Goal: Task Accomplishment & Management: Manage account settings

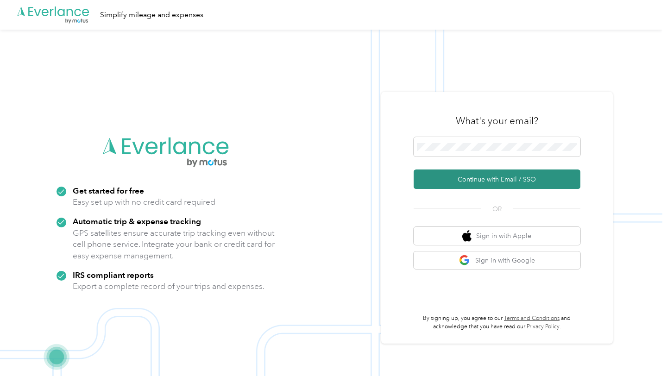
click at [492, 179] on button "Continue with Email / SSO" at bounding box center [497, 179] width 167 height 19
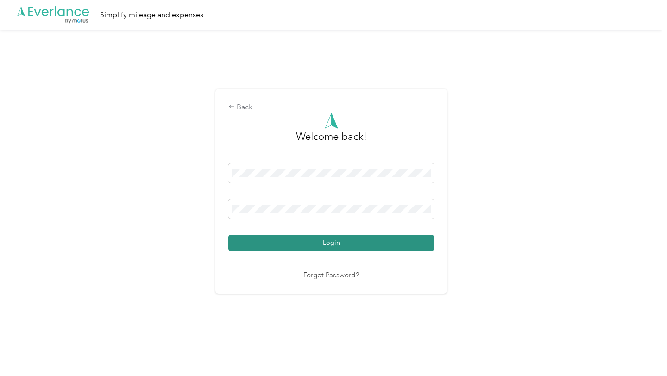
click at [368, 244] on button "Login" at bounding box center [331, 243] width 206 height 16
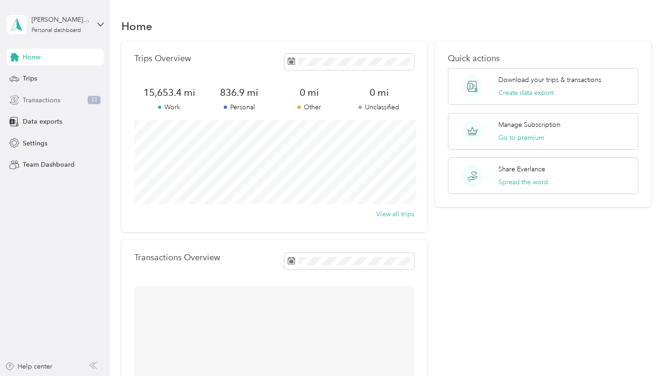
click at [69, 99] on div "Transactions 33" at bounding box center [54, 100] width 97 height 17
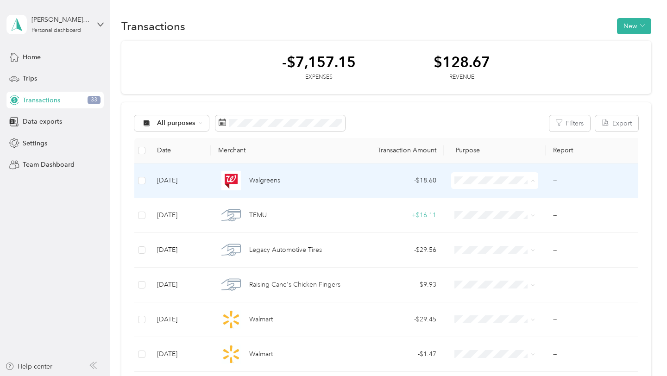
click at [488, 215] on span "Personal" at bounding box center [503, 214] width 58 height 10
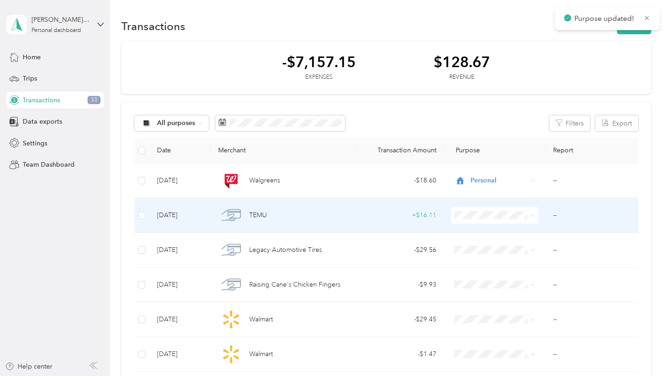
click at [489, 247] on span "Personal" at bounding box center [503, 246] width 58 height 10
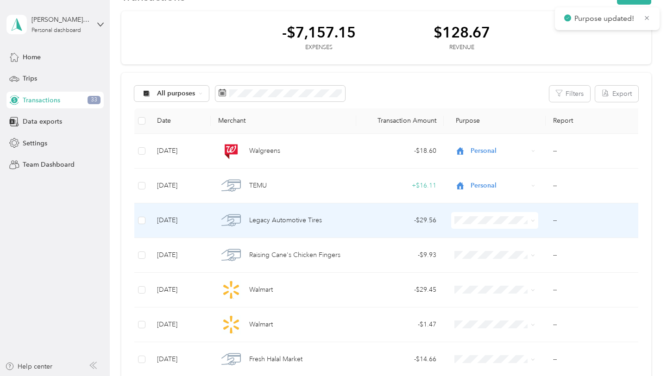
scroll to position [63, 0]
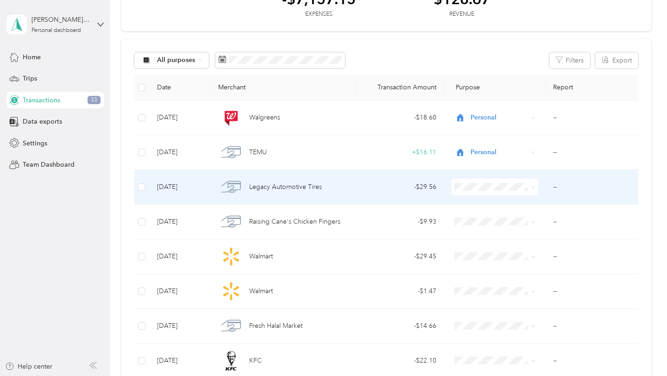
click at [490, 196] on td at bounding box center [495, 187] width 102 height 35
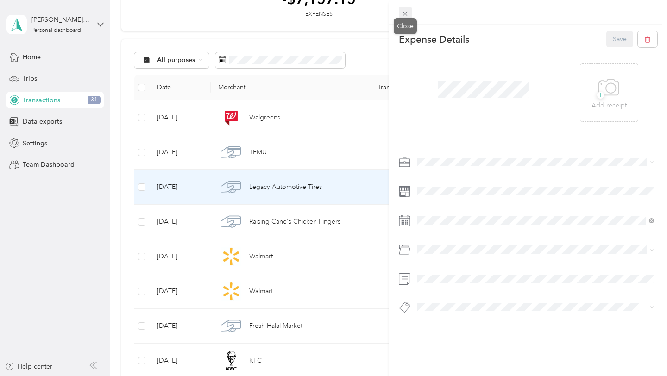
click at [409, 376] on div "This expense cannot be edited because it is either under review, approved, or p…" at bounding box center [331, 376] width 662 height 0
click at [406, 14] on icon at bounding box center [405, 14] width 5 height 5
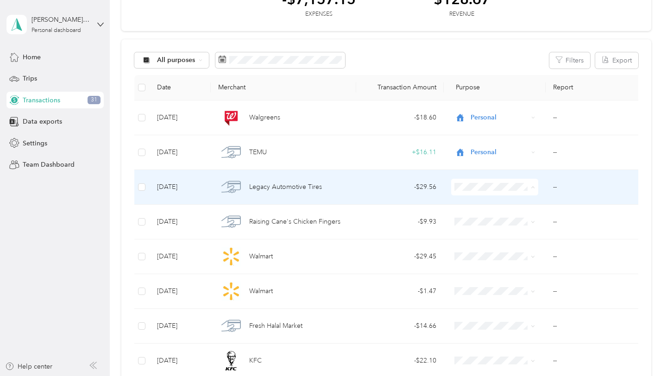
click at [472, 205] on span "Work" at bounding box center [495, 205] width 74 height 10
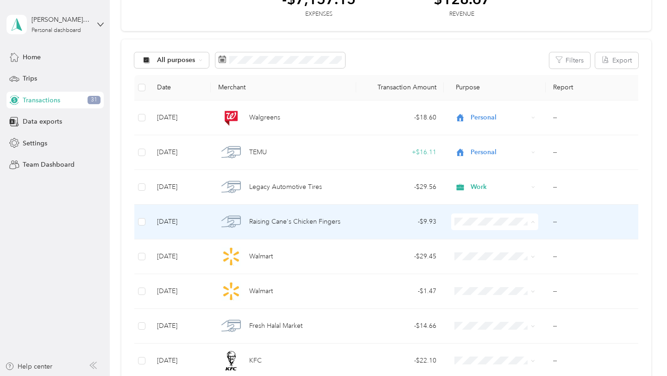
click at [472, 235] on span "Work" at bounding box center [495, 239] width 74 height 10
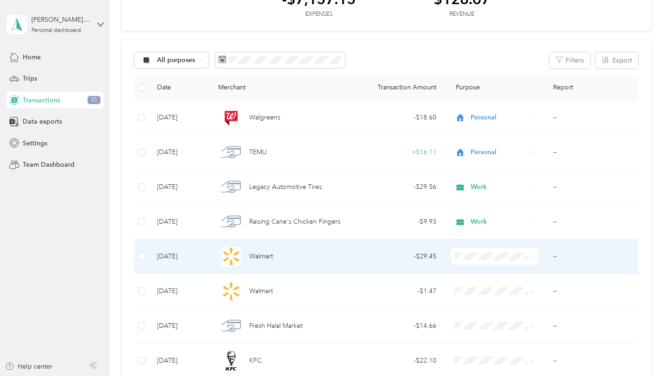
click at [491, 125] on span "Work" at bounding box center [503, 126] width 58 height 10
click at [381, 266] on td "- $29.45" at bounding box center [400, 256] width 88 height 35
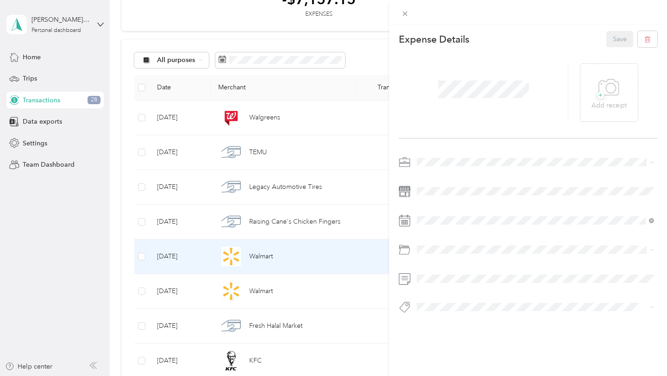
click at [452, 179] on div "Gasoline" at bounding box center [535, 178] width 231 height 10
click at [617, 38] on button "Save" at bounding box center [619, 39] width 27 height 16
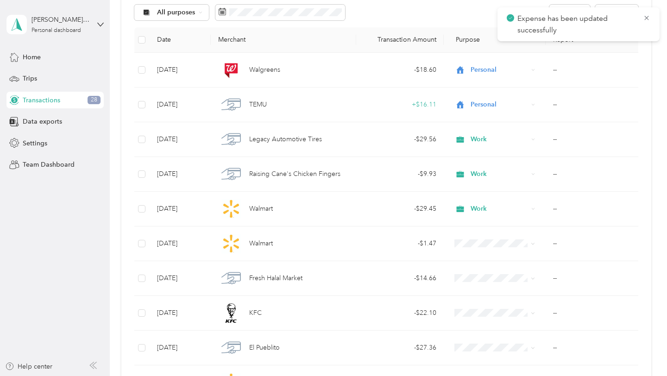
scroll to position [113, 0]
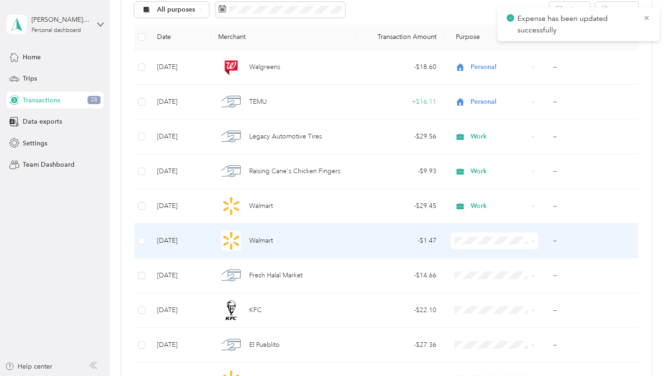
click at [499, 111] on span "Work" at bounding box center [503, 110] width 58 height 10
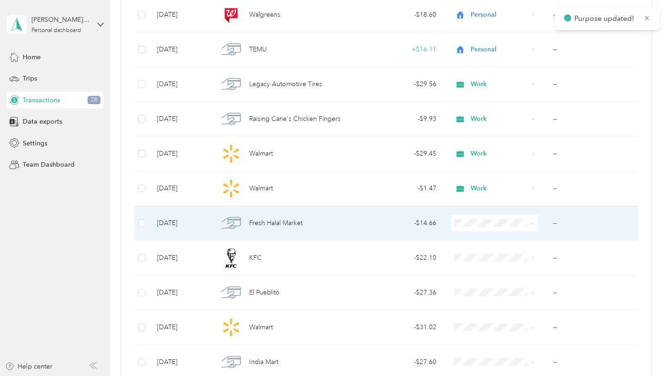
scroll to position [172, 0]
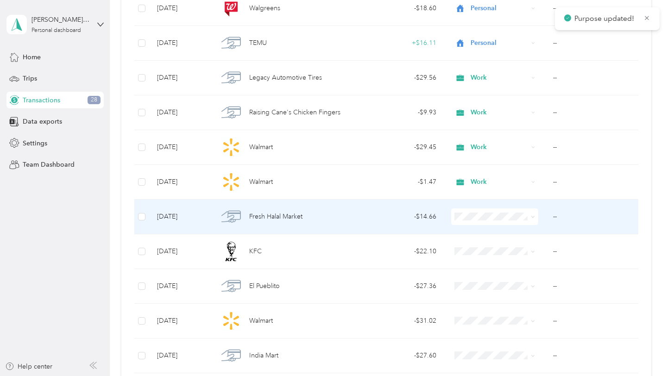
click at [488, 210] on span at bounding box center [494, 216] width 87 height 17
click at [484, 239] on ol "Work Personal Uber Spark Driver Other Charity Medical Moving Commute" at bounding box center [494, 291] width 87 height 130
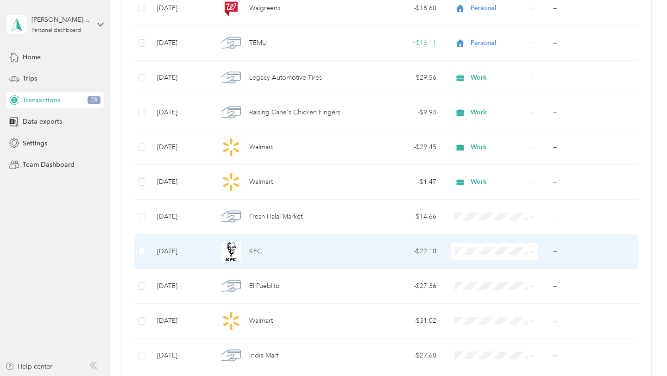
click at [496, 119] on span "Work" at bounding box center [503, 121] width 58 height 10
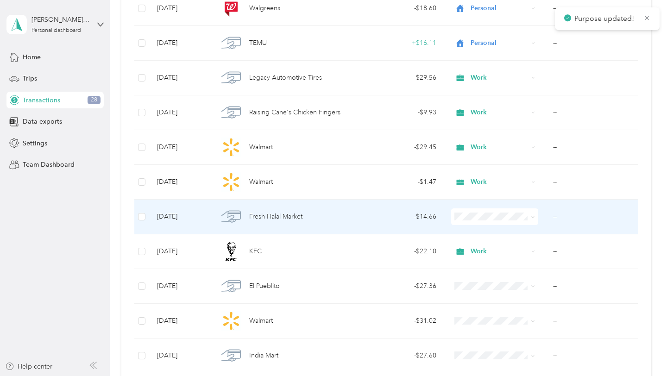
click at [475, 212] on span at bounding box center [494, 216] width 87 height 17
click at [475, 230] on span "Work" at bounding box center [503, 234] width 58 height 10
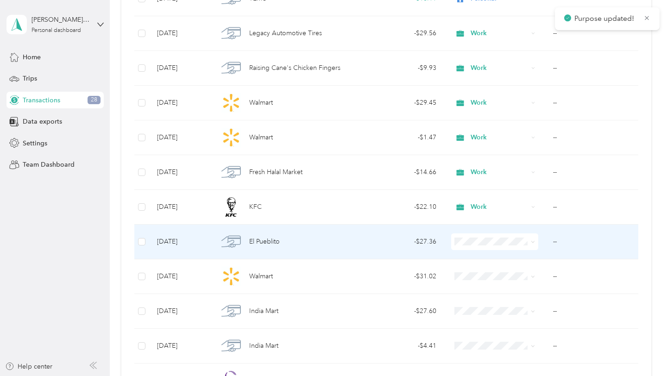
scroll to position [222, 0]
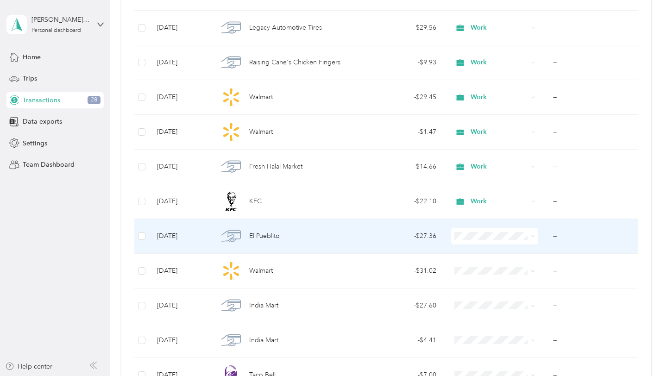
click at [484, 259] on ol "Work Personal Uber Spark Driver Other Charity Medical Moving Commute" at bounding box center [494, 310] width 87 height 130
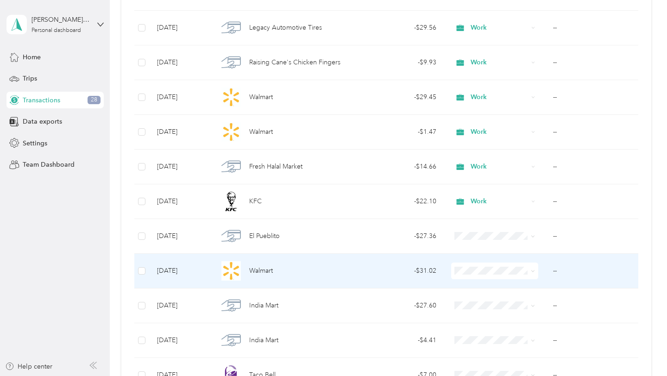
click at [484, 275] on span at bounding box center [494, 271] width 87 height 17
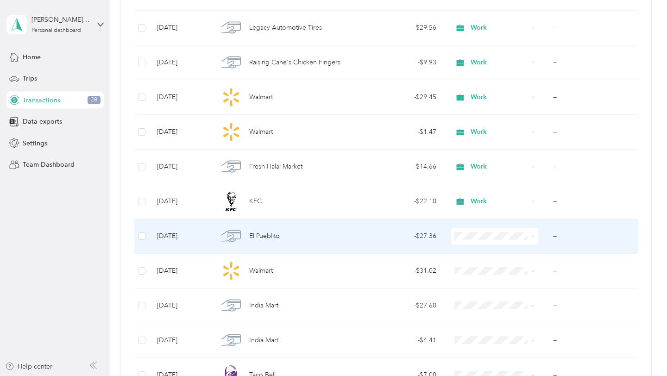
click at [479, 251] on span "Work" at bounding box center [503, 254] width 58 height 10
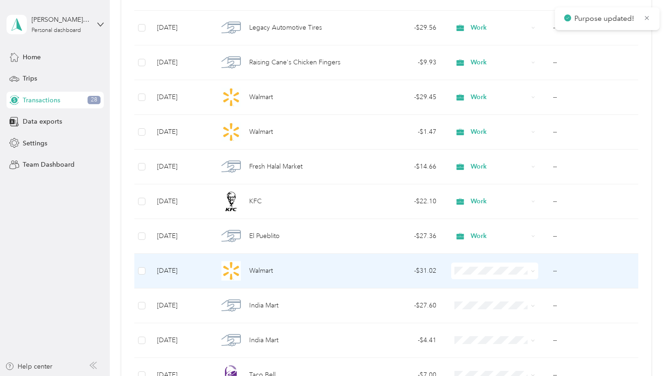
click at [498, 140] on span "Work" at bounding box center [503, 138] width 58 height 10
click at [380, 265] on td "- $31.02" at bounding box center [400, 271] width 88 height 35
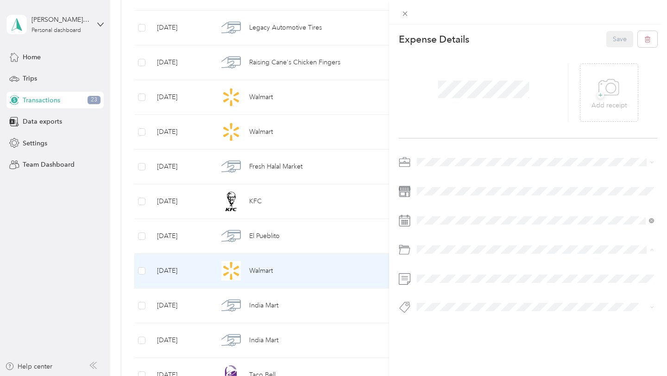
click at [452, 176] on div "Gasoline" at bounding box center [535, 178] width 231 height 10
click at [624, 35] on button "Save" at bounding box center [619, 39] width 27 height 16
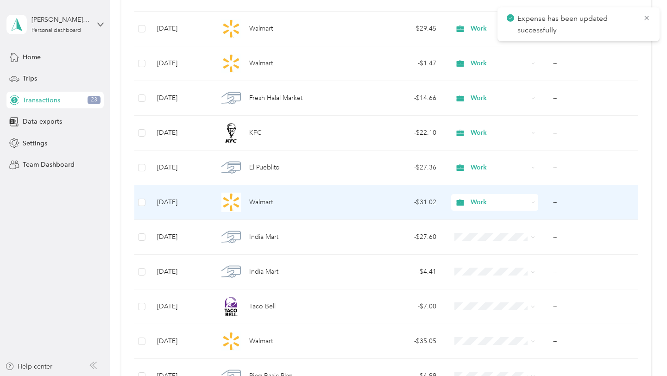
scroll to position [295, 0]
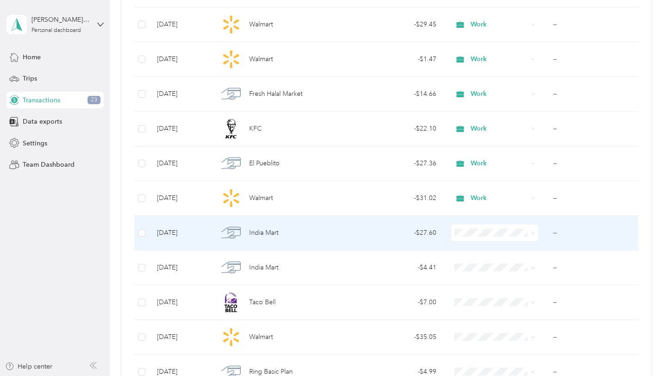
click at [474, 252] on span "Work" at bounding box center [503, 248] width 58 height 10
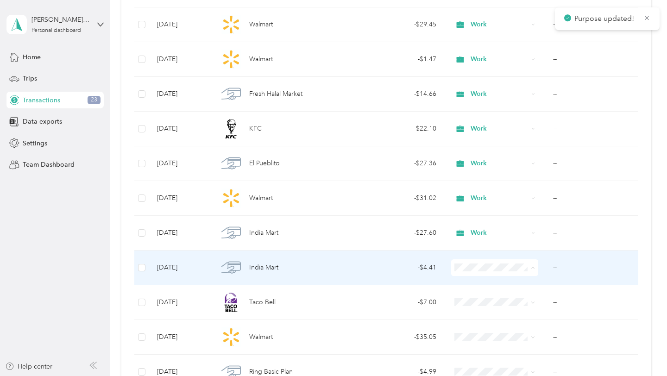
click at [476, 140] on li "Work" at bounding box center [494, 137] width 87 height 16
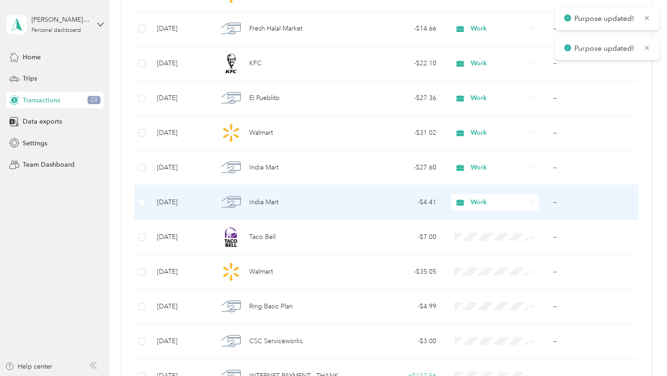
scroll to position [363, 0]
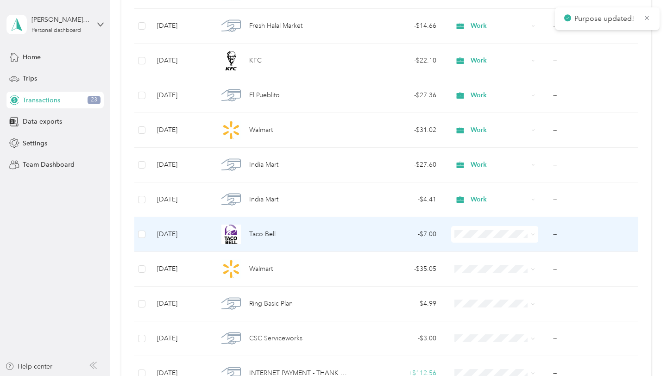
click at [477, 249] on span "Work" at bounding box center [503, 248] width 58 height 10
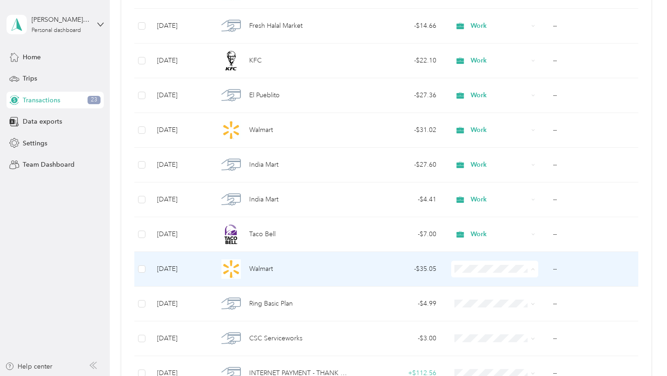
click at [481, 138] on span "Work" at bounding box center [503, 138] width 58 height 10
click at [428, 270] on div "- $35.05" at bounding box center [400, 269] width 73 height 10
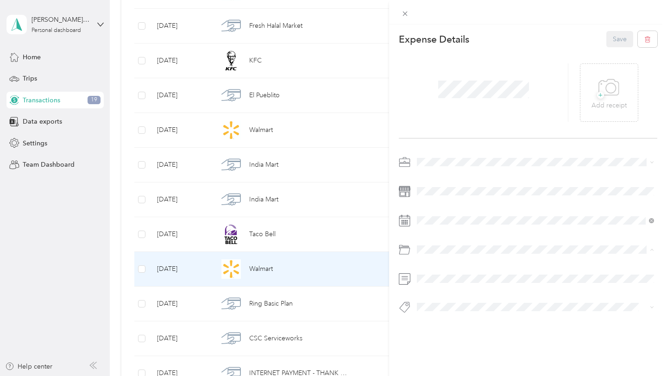
click at [467, 176] on div "Gasoline" at bounding box center [535, 178] width 231 height 10
click at [617, 38] on button "Save" at bounding box center [619, 39] width 27 height 16
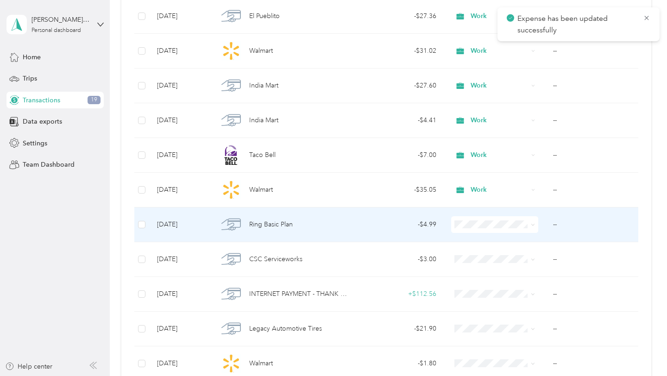
scroll to position [447, 0]
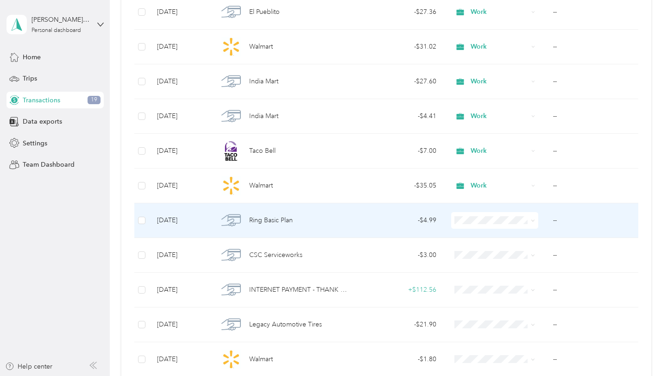
click at [485, 231] on li "Work" at bounding box center [494, 234] width 87 height 16
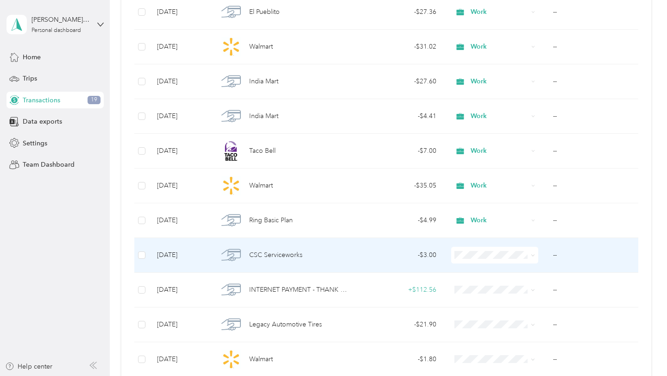
click at [492, 122] on span "Work" at bounding box center [503, 124] width 58 height 10
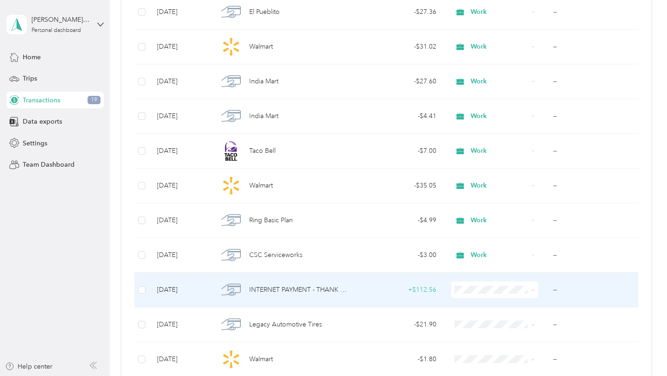
click at [409, 298] on td "+ $112.56" at bounding box center [400, 290] width 88 height 35
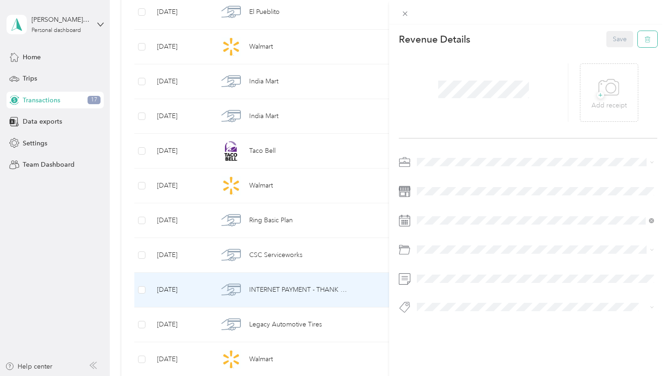
click at [645, 39] on icon "button" at bounding box center [648, 40] width 6 height 6
click at [621, 52] on button "Yes" at bounding box center [620, 45] width 18 height 15
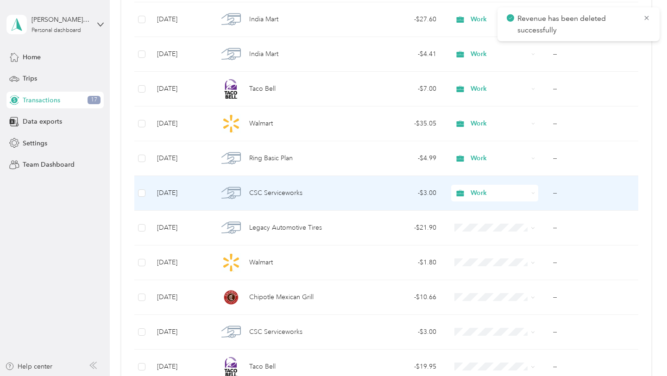
scroll to position [509, 0]
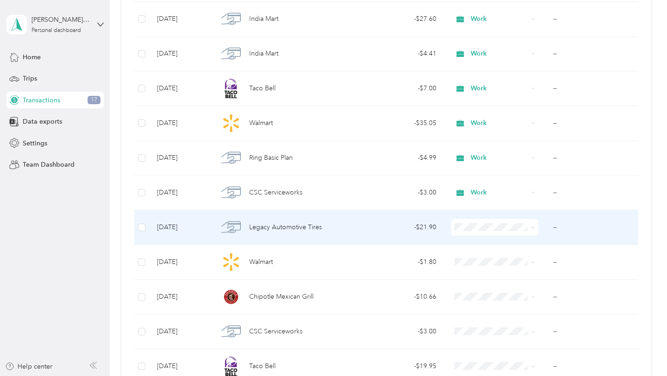
click at [472, 240] on span "Work" at bounding box center [495, 244] width 74 height 10
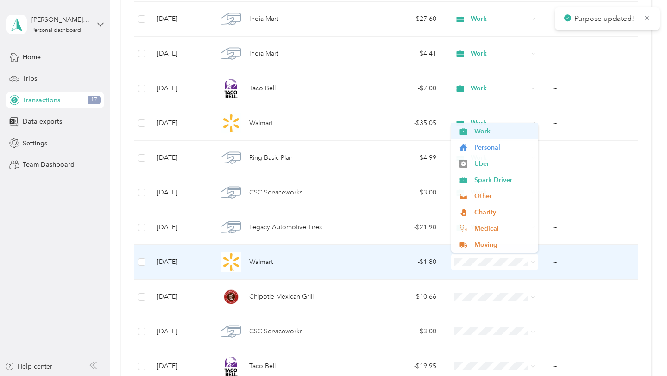
click at [478, 132] on li "Work" at bounding box center [494, 131] width 87 height 16
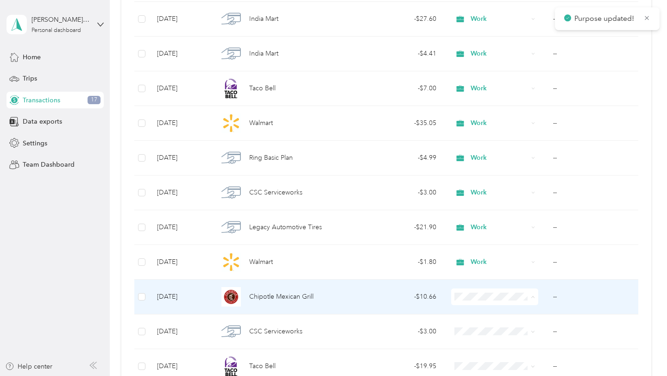
click at [479, 165] on span "Work" at bounding box center [503, 166] width 58 height 10
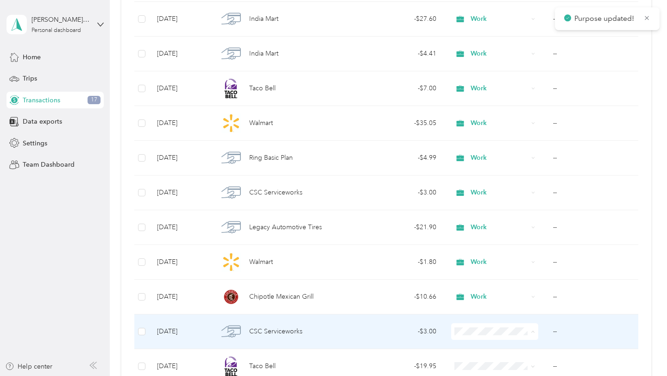
click at [485, 195] on li "Work" at bounding box center [494, 201] width 87 height 16
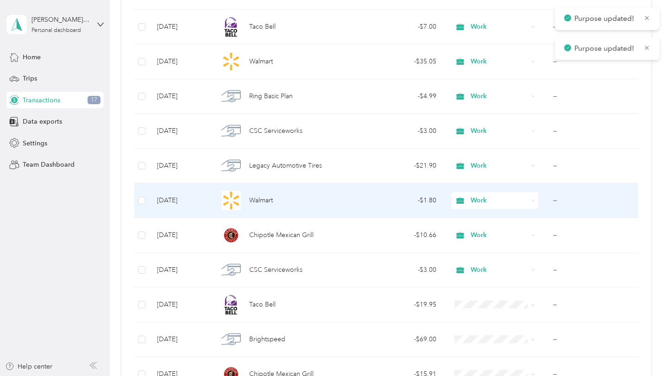
scroll to position [645, 0]
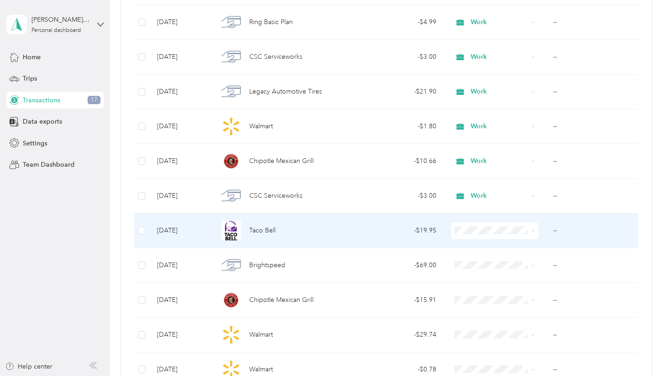
click at [470, 243] on span "Work" at bounding box center [495, 248] width 74 height 10
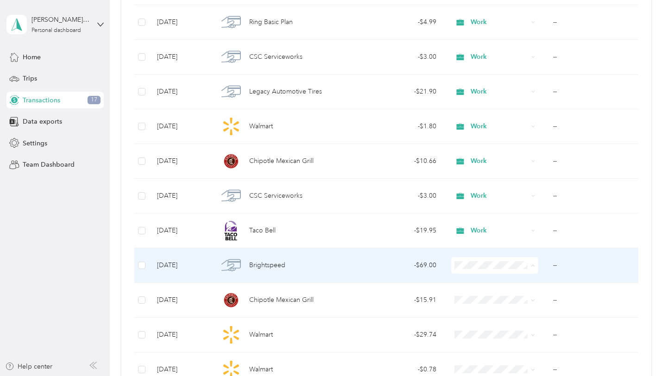
click at [486, 134] on span "Work" at bounding box center [503, 135] width 58 height 10
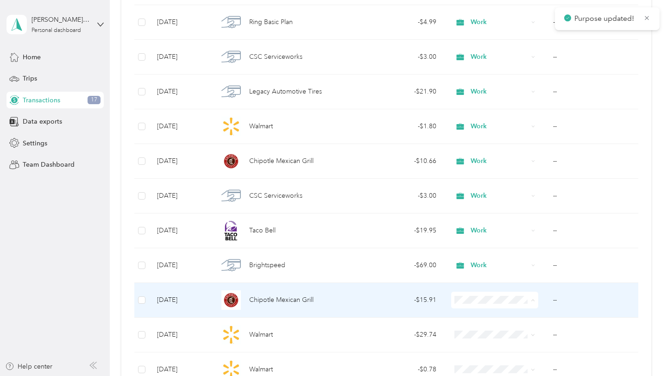
click at [494, 171] on li "Work" at bounding box center [494, 169] width 87 height 16
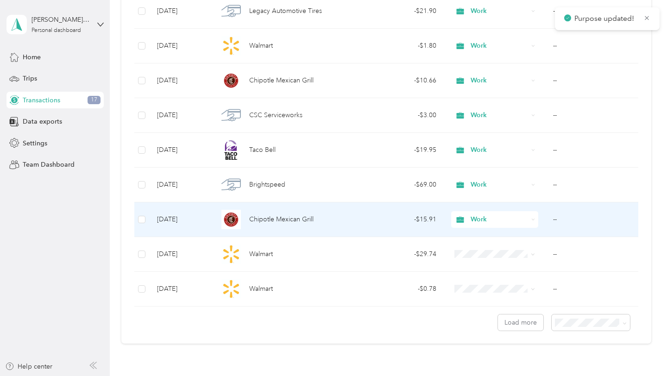
scroll to position [729, 0]
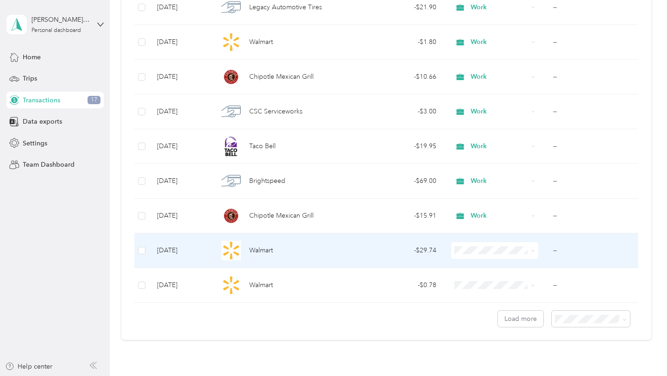
click at [485, 121] on span "Work" at bounding box center [503, 120] width 58 height 10
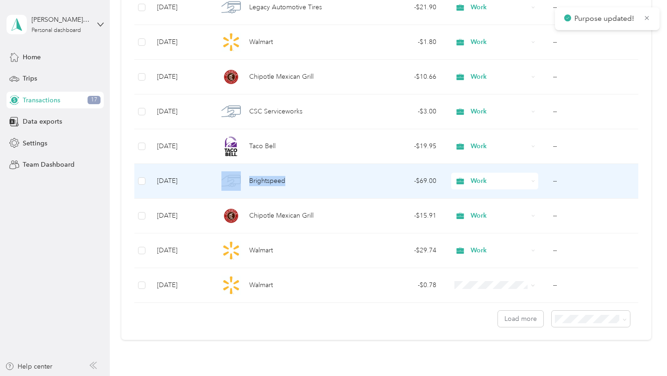
drag, startPoint x: 292, startPoint y: 181, endPoint x: 245, endPoint y: 180, distance: 47.3
click at [245, 180] on div "Brightspeed" at bounding box center [283, 180] width 131 height 19
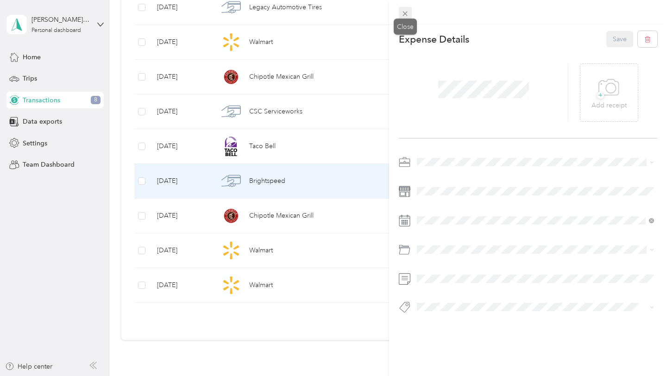
click at [404, 17] on icon at bounding box center [405, 14] width 8 height 8
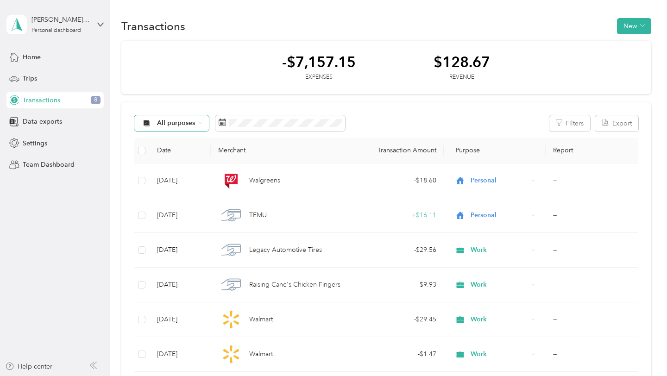
click at [195, 125] on span "All purposes" at bounding box center [176, 123] width 38 height 6
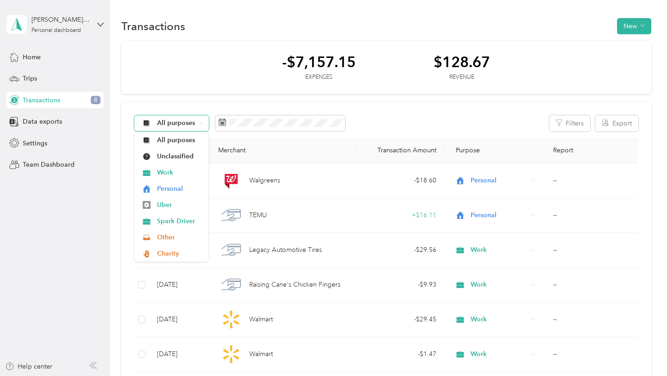
click at [195, 125] on span "All purposes" at bounding box center [176, 123] width 38 height 6
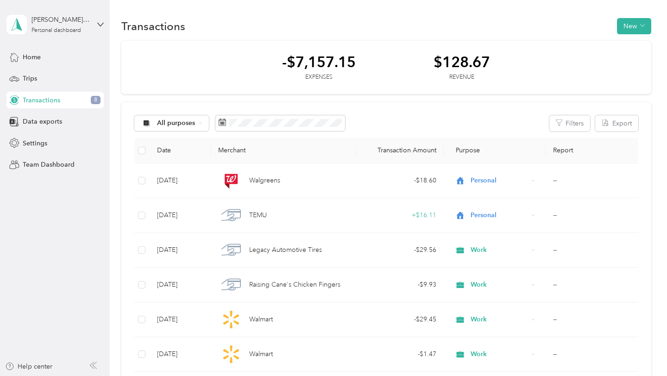
click at [584, 124] on button "Filters" at bounding box center [569, 123] width 41 height 16
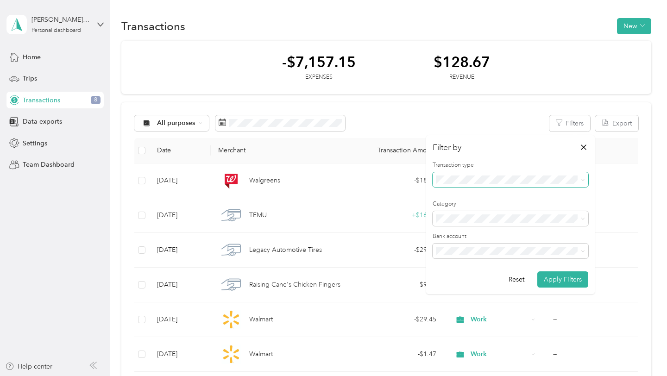
click at [493, 174] on span at bounding box center [511, 179] width 156 height 15
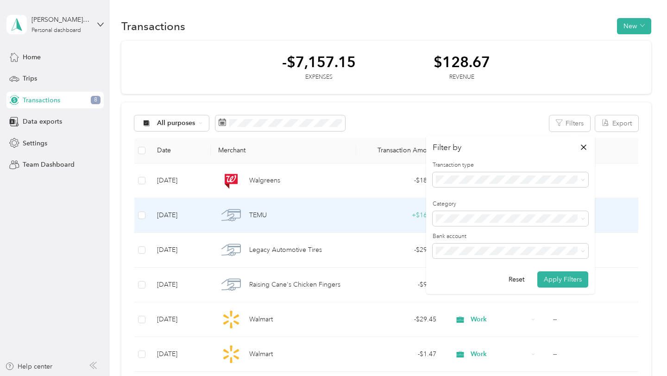
click at [423, 219] on div "+ $16.11" at bounding box center [400, 215] width 73 height 10
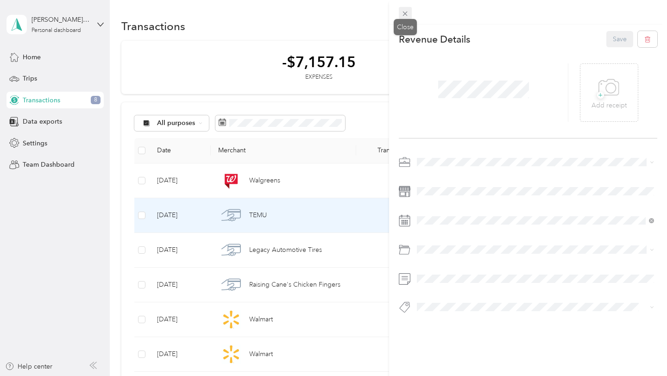
click at [407, 15] on icon at bounding box center [405, 14] width 8 height 8
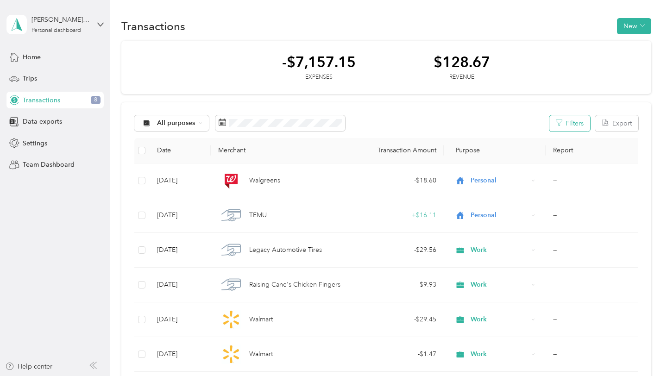
click at [570, 127] on button "Filters" at bounding box center [569, 123] width 41 height 16
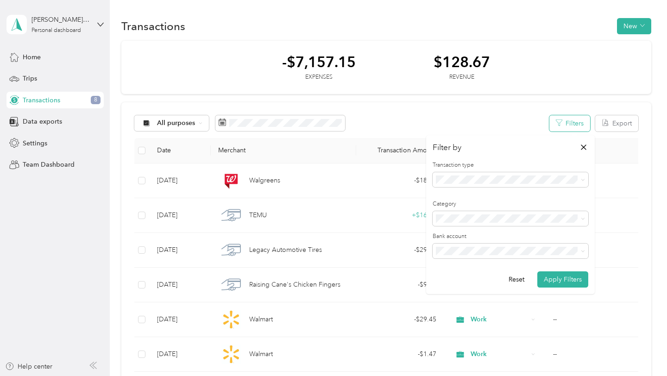
click at [580, 121] on button "Filters" at bounding box center [569, 123] width 41 height 16
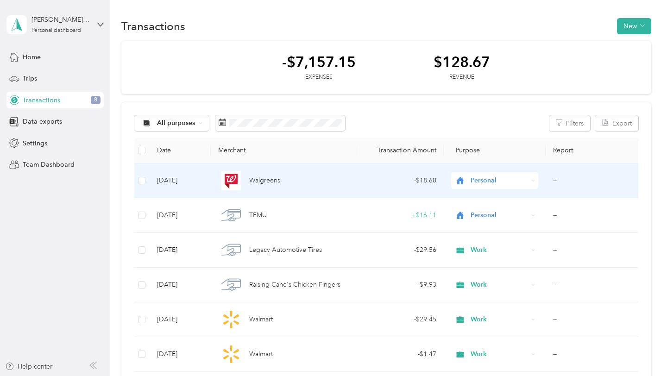
scroll to position [722, 0]
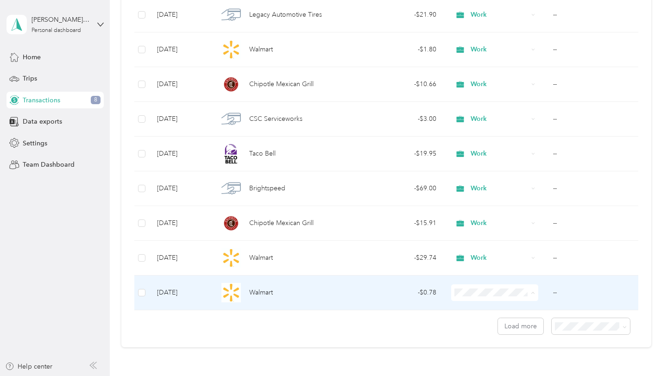
click at [478, 167] on li "Work" at bounding box center [494, 161] width 87 height 16
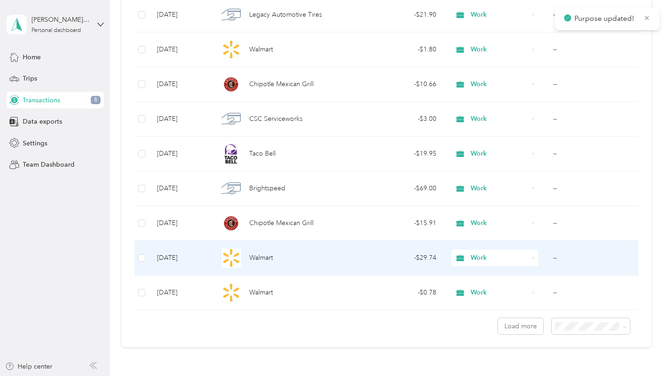
click at [432, 255] on div "- $29.74" at bounding box center [400, 258] width 73 height 10
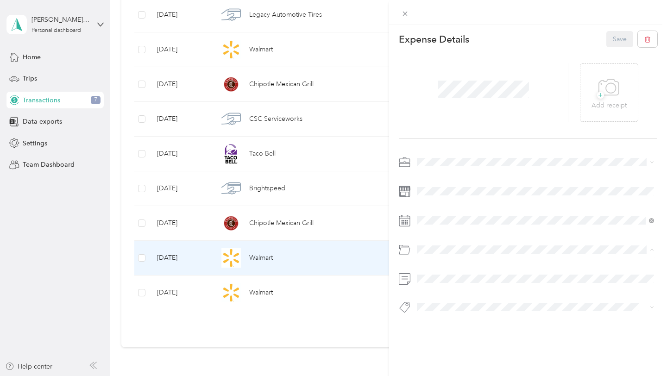
click at [457, 177] on div "Gasoline" at bounding box center [535, 178] width 231 height 10
click at [616, 39] on button "Save" at bounding box center [619, 39] width 27 height 16
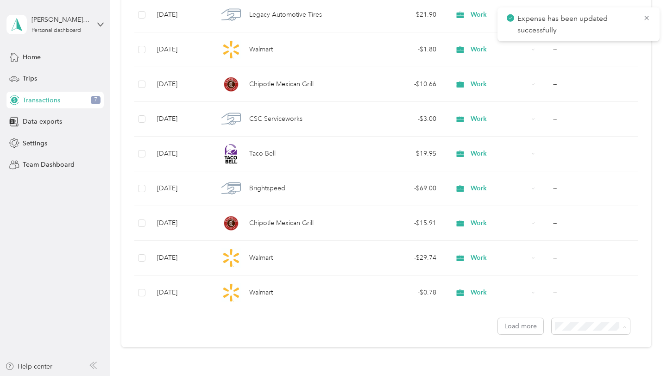
click at [569, 310] on li "100 per load" at bounding box center [595, 309] width 79 height 16
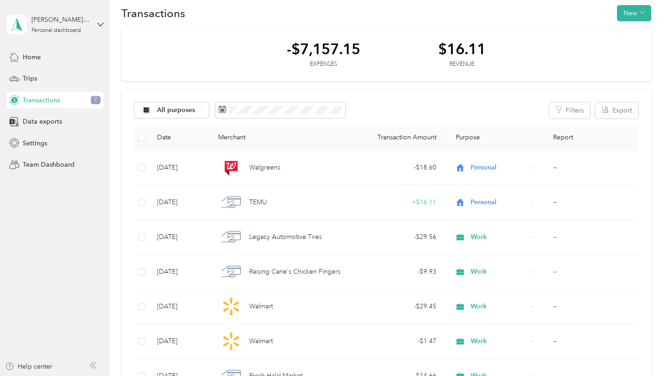
scroll to position [15, 0]
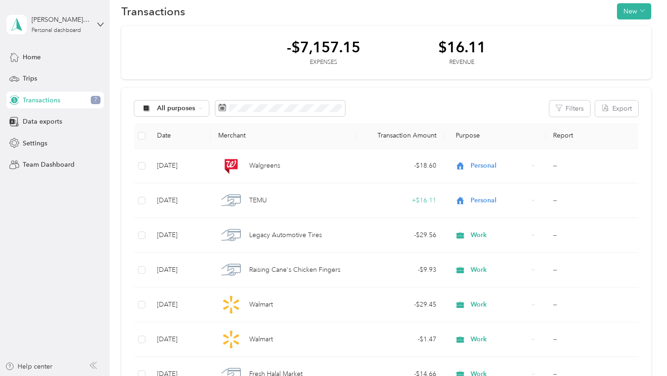
click at [428, 108] on div "All purposes Filters Export" at bounding box center [386, 109] width 504 height 16
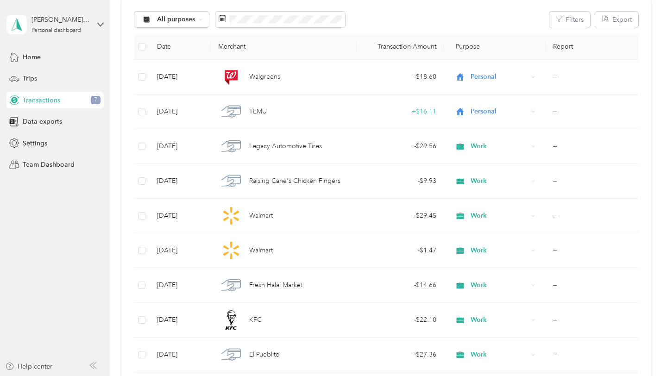
scroll to position [0, 0]
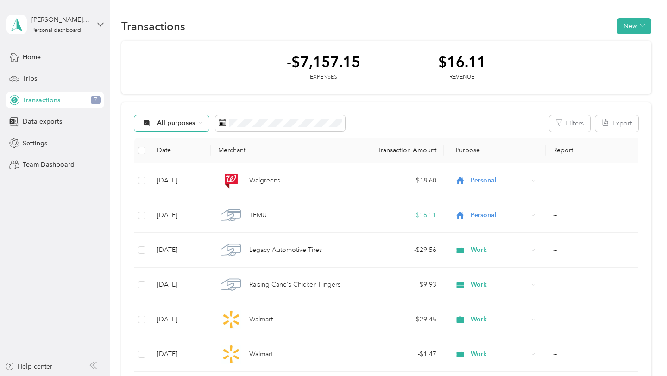
click at [170, 130] on div "All purposes" at bounding box center [171, 123] width 75 height 16
click at [170, 152] on span "Unclassified" at bounding box center [179, 156] width 45 height 10
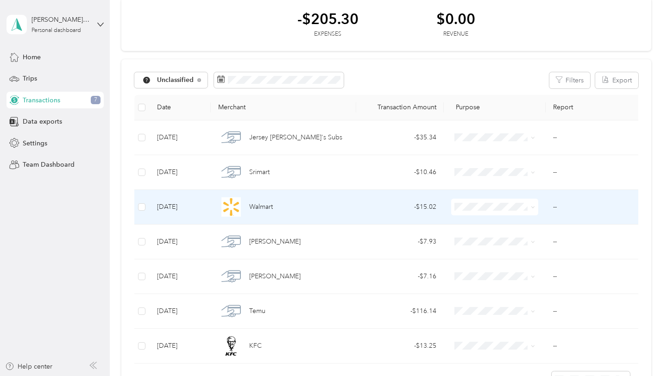
scroll to position [44, 0]
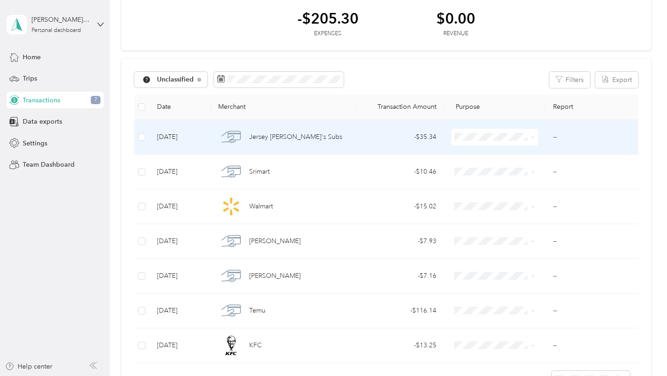
click at [474, 129] on span at bounding box center [494, 137] width 87 height 17
click at [472, 151] on span "Work" at bounding box center [495, 155] width 74 height 10
click at [474, 156] on li "Work" at bounding box center [494, 154] width 87 height 16
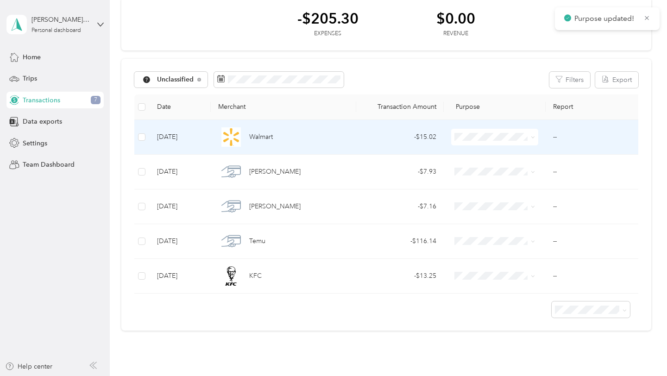
click at [474, 152] on span "Work" at bounding box center [503, 150] width 58 height 10
click at [474, 144] on span at bounding box center [494, 137] width 87 height 17
click at [472, 153] on span "Work" at bounding box center [495, 155] width 74 height 10
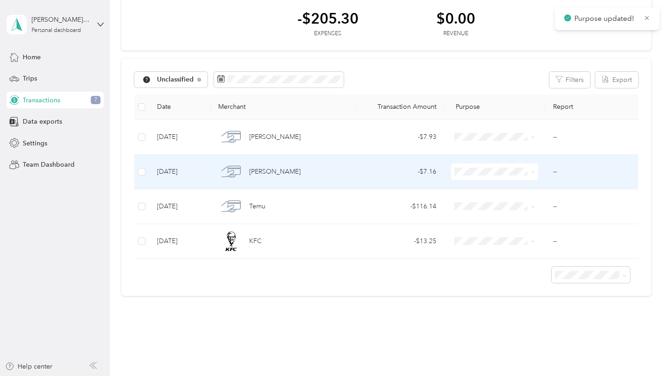
scroll to position [25, 0]
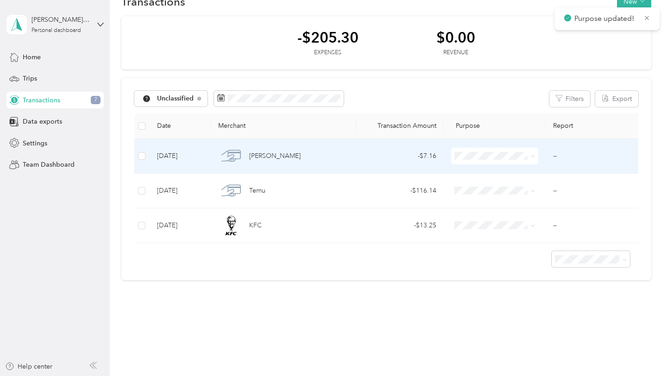
click at [470, 169] on span "Work" at bounding box center [495, 174] width 74 height 10
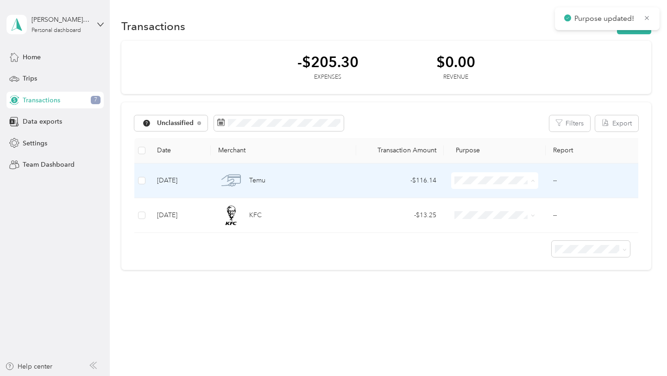
click at [467, 212] on icon at bounding box center [464, 213] width 12 height 7
click at [471, 198] on li "Work" at bounding box center [494, 197] width 87 height 16
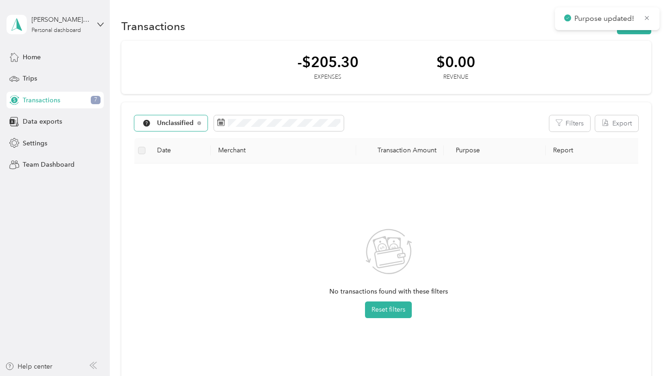
click at [193, 124] on span "Unclassified" at bounding box center [175, 123] width 37 height 6
click at [194, 136] on span "All purposes" at bounding box center [181, 140] width 48 height 10
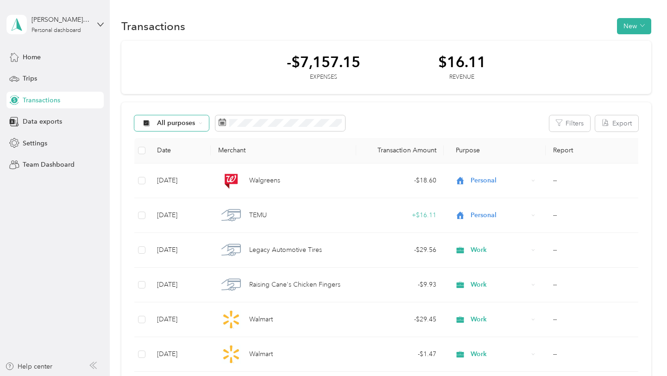
click at [167, 121] on span "All purposes" at bounding box center [176, 123] width 38 height 6
click at [168, 176] on li "Work" at bounding box center [171, 171] width 74 height 16
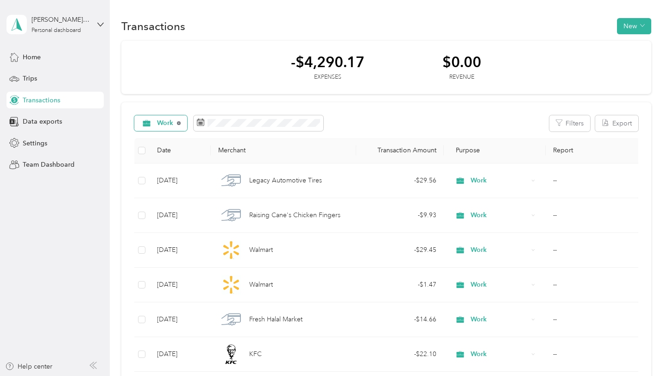
click at [179, 123] on icon at bounding box center [179, 123] width 4 height 4
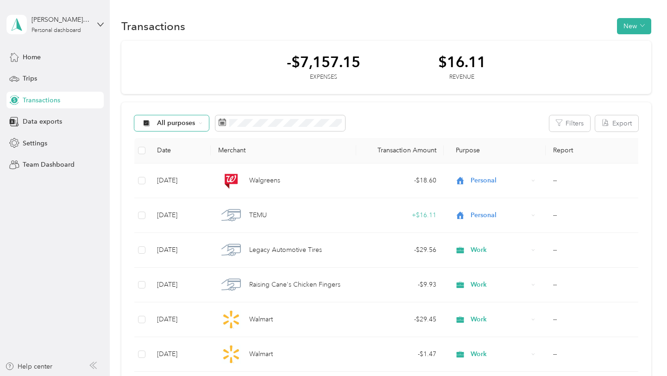
click at [179, 123] on span "All purposes" at bounding box center [176, 123] width 38 height 6
click at [176, 219] on span "Spark Driver" at bounding box center [179, 221] width 45 height 10
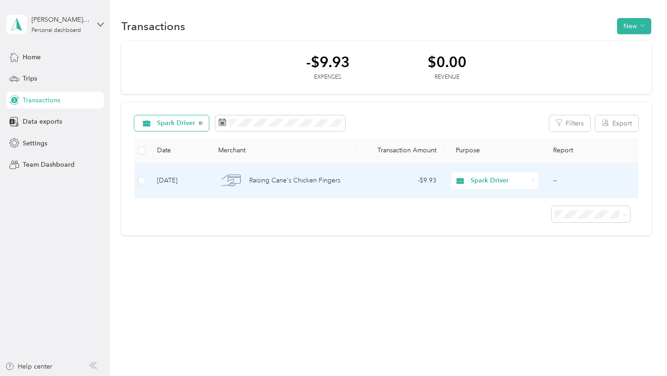
click at [480, 185] on span "Spark Driver" at bounding box center [499, 181] width 57 height 10
click at [480, 201] on li "Work" at bounding box center [494, 195] width 87 height 16
click at [481, 182] on span "Spark Driver" at bounding box center [499, 181] width 57 height 10
click at [481, 196] on span "Work" at bounding box center [503, 198] width 58 height 10
click at [481, 197] on td "Spark Driver" at bounding box center [495, 181] width 102 height 35
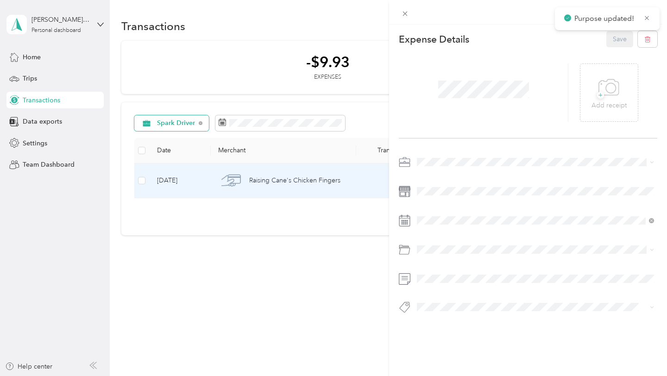
click at [310, 226] on div "This expense cannot be edited because it is either under review, approved, or p…" at bounding box center [333, 188] width 667 height 376
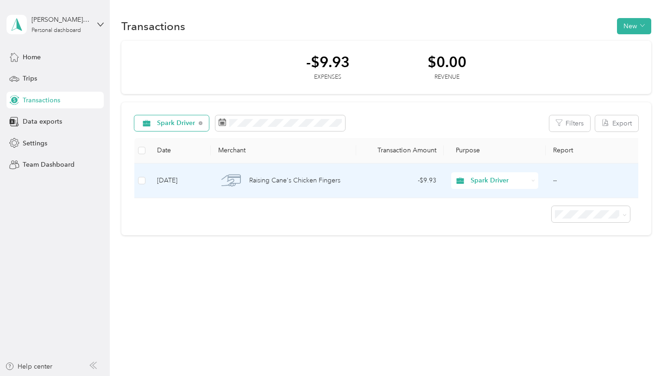
click at [481, 180] on span "Spark Driver" at bounding box center [499, 181] width 57 height 10
click at [479, 195] on span "Work" at bounding box center [503, 198] width 58 height 10
click at [482, 181] on span "Spark Driver" at bounding box center [499, 181] width 57 height 10
click at [503, 198] on li "Work" at bounding box center [494, 194] width 87 height 16
click at [482, 189] on td "Spark Driver" at bounding box center [495, 181] width 102 height 35
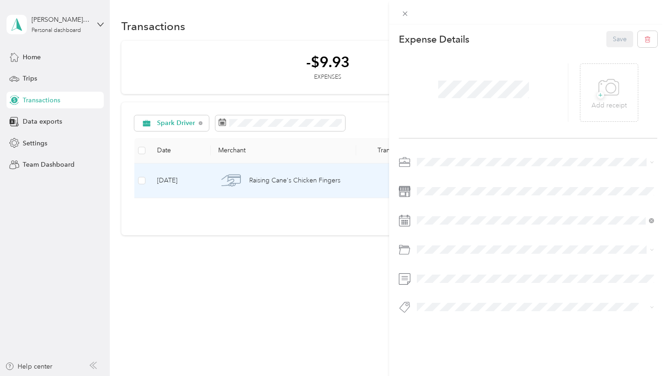
click at [443, 174] on div "Work" at bounding box center [535, 175] width 231 height 10
click at [619, 36] on button "Save" at bounding box center [619, 39] width 27 height 16
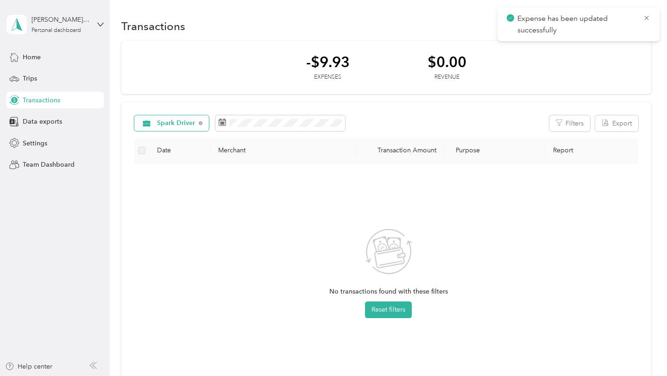
click at [194, 120] on span "Spark Driver" at bounding box center [176, 123] width 38 height 6
click at [185, 236] on span "Other" at bounding box center [182, 238] width 50 height 10
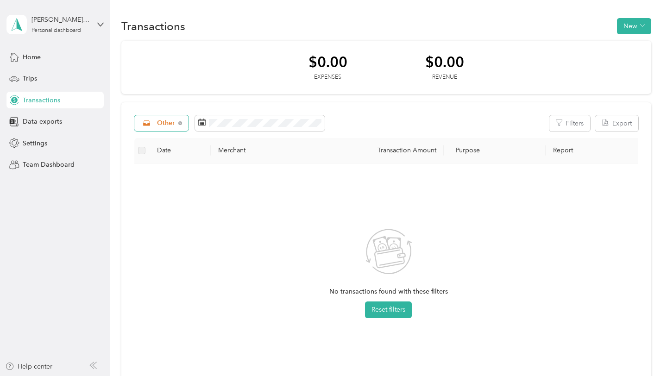
click at [184, 121] on div "Other" at bounding box center [161, 123] width 55 height 16
click at [175, 200] on span "Uber" at bounding box center [176, 205] width 38 height 10
click at [167, 113] on div "Uber Filters Export Date Merchant Transaction Amount Purpose Report No transact…" at bounding box center [386, 269] width 530 height 334
click at [168, 122] on span "Uber" at bounding box center [164, 123] width 15 height 6
click at [174, 187] on span "Personal" at bounding box center [176, 188] width 38 height 10
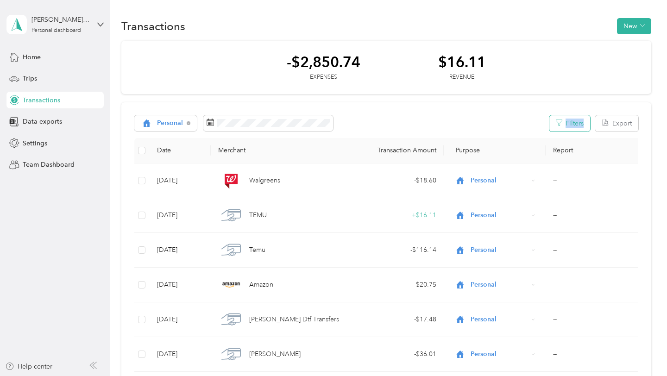
click at [574, 122] on button "Filters" at bounding box center [569, 123] width 41 height 16
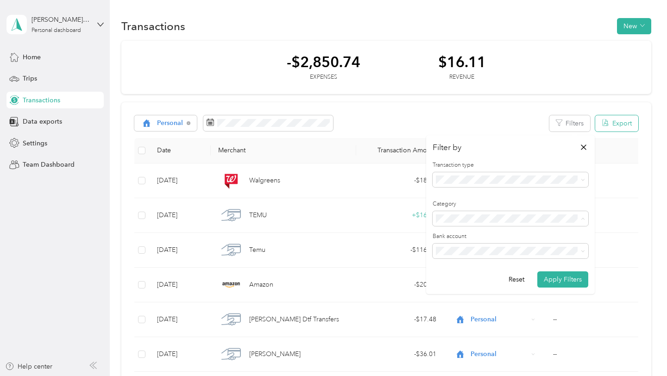
click at [609, 122] on icon "button" at bounding box center [605, 122] width 7 height 7
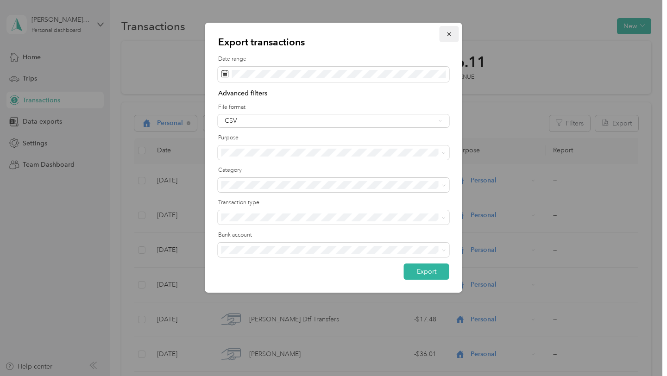
click at [451, 33] on icon "button" at bounding box center [449, 34] width 6 height 6
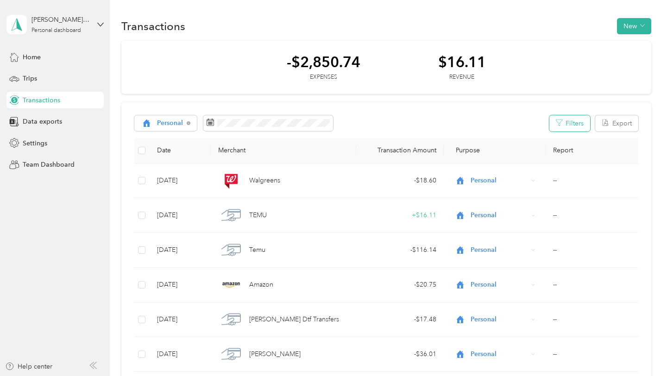
click at [562, 121] on icon "button" at bounding box center [559, 123] width 6 height 6
click at [576, 121] on button "Filters" at bounding box center [569, 123] width 41 height 16
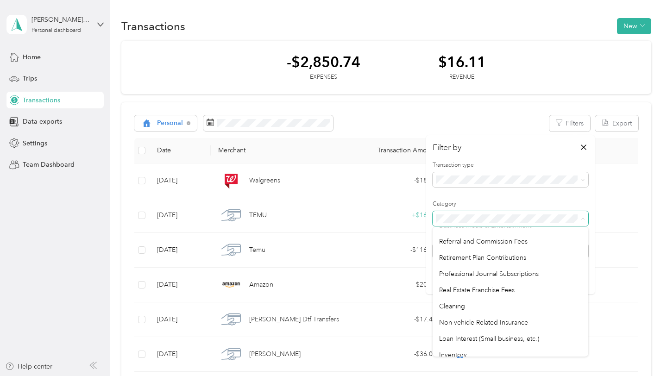
scroll to position [545, 0]
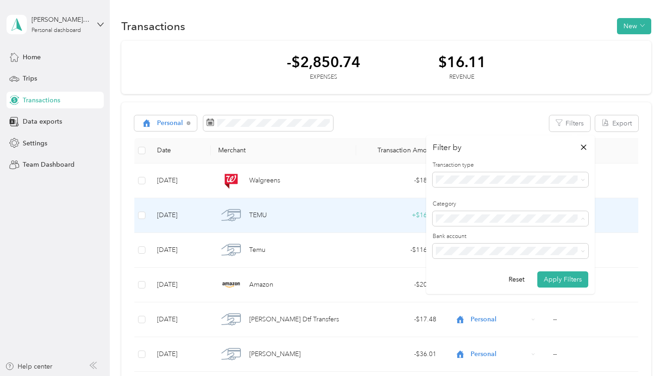
click at [370, 220] on td "+ $16.11" at bounding box center [400, 215] width 88 height 35
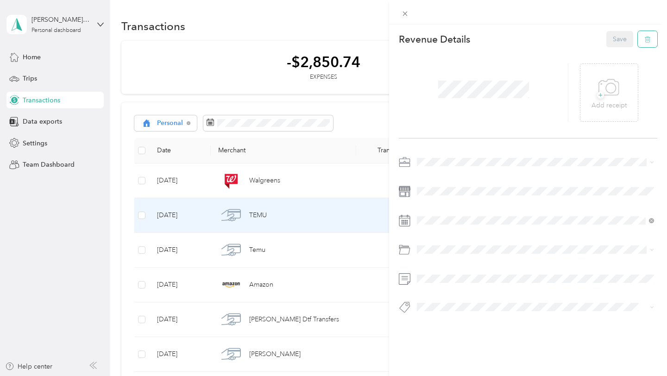
click at [648, 42] on icon "button" at bounding box center [647, 39] width 6 height 6
click at [626, 45] on button "Yes" at bounding box center [620, 45] width 18 height 15
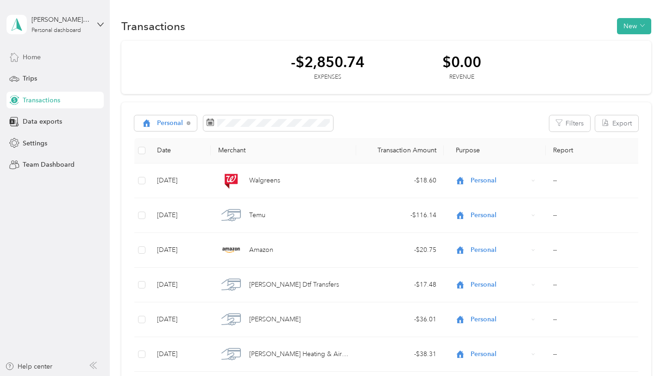
click at [41, 63] on div "Home" at bounding box center [54, 57] width 97 height 17
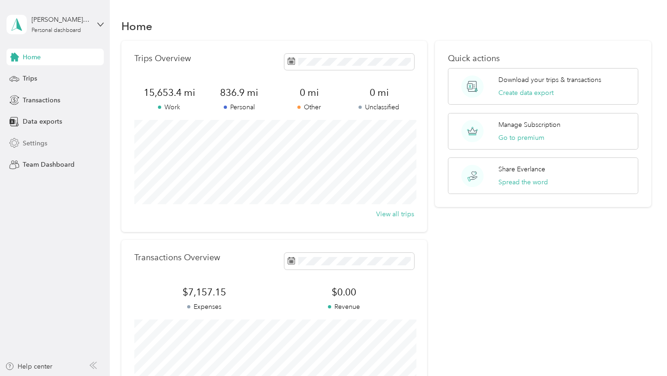
click at [37, 145] on span "Settings" at bounding box center [35, 143] width 25 height 10
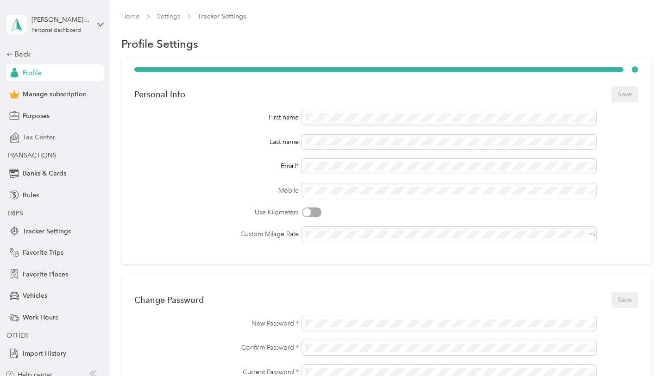
click at [42, 141] on span "Tax Center" at bounding box center [39, 137] width 32 height 10
